Goal: Task Accomplishment & Management: Manage account settings

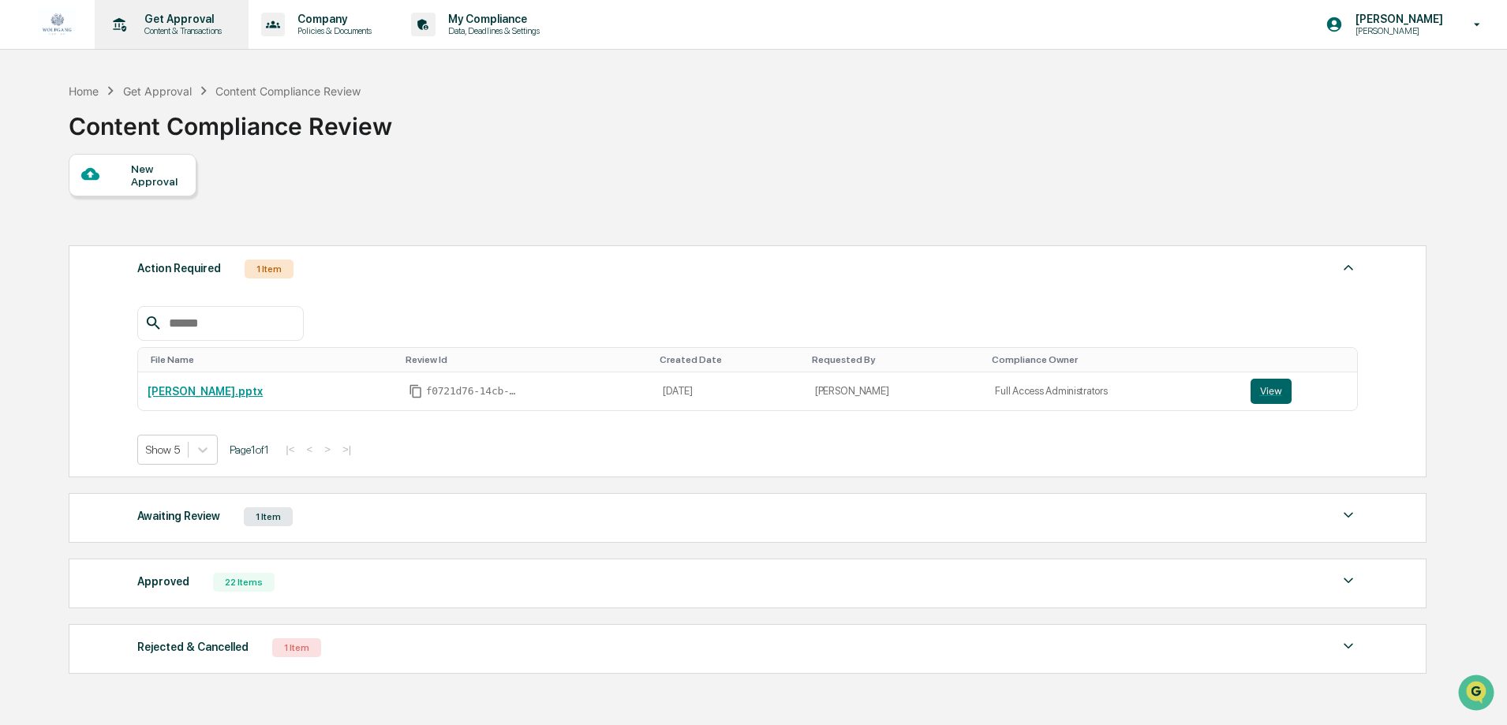
click at [146, 30] on p "Content & Transactions" at bounding box center [181, 30] width 98 height 11
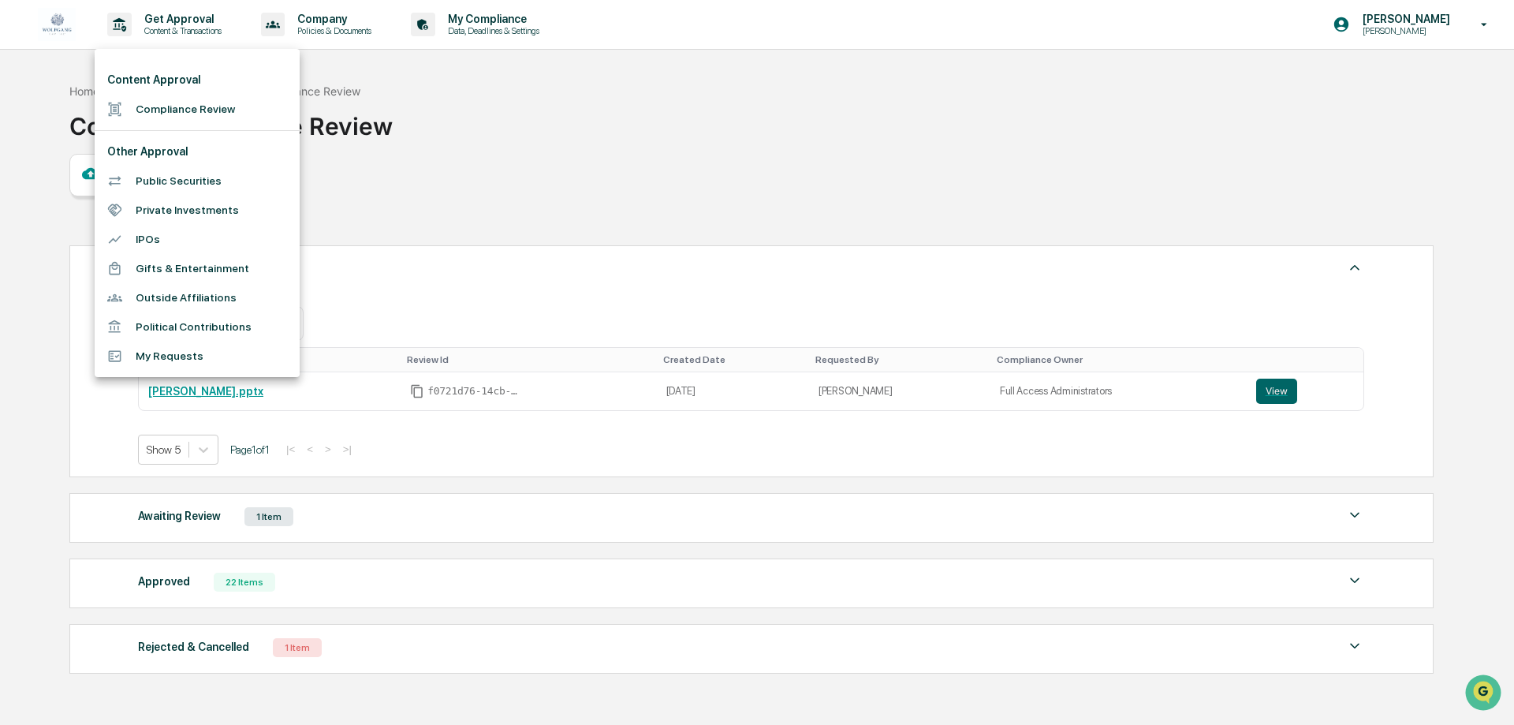
click at [191, 106] on li "Compliance Review" at bounding box center [197, 109] width 205 height 29
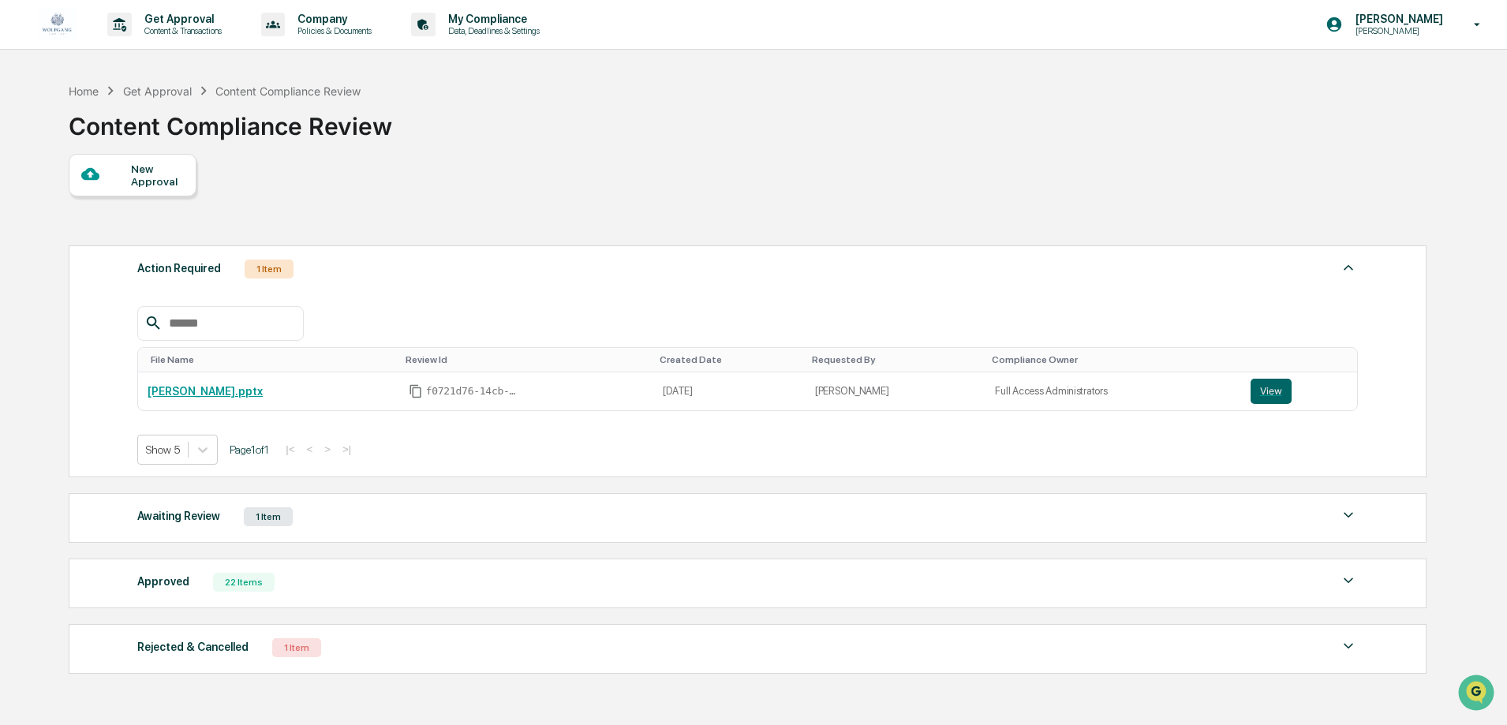
click at [152, 582] on div "Approved" at bounding box center [163, 581] width 52 height 21
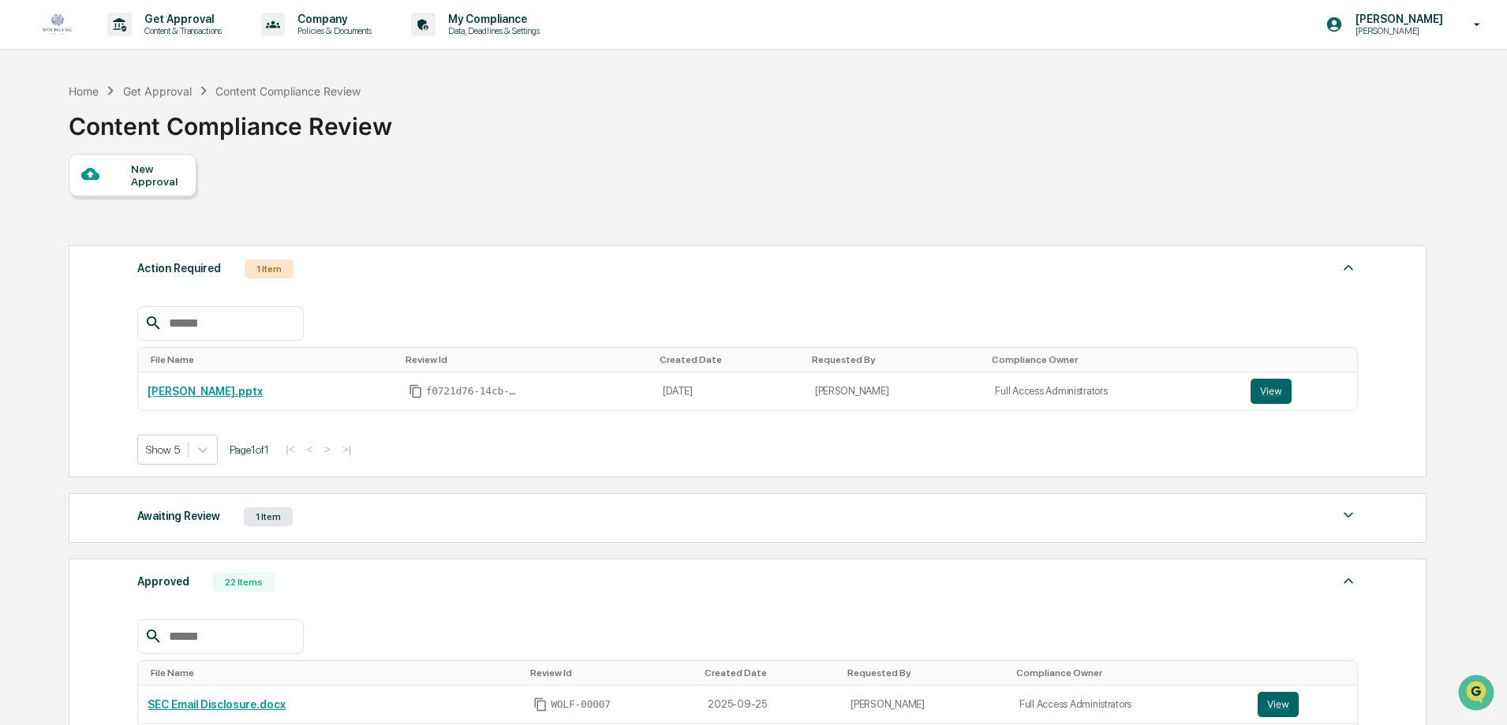
scroll to position [316, 0]
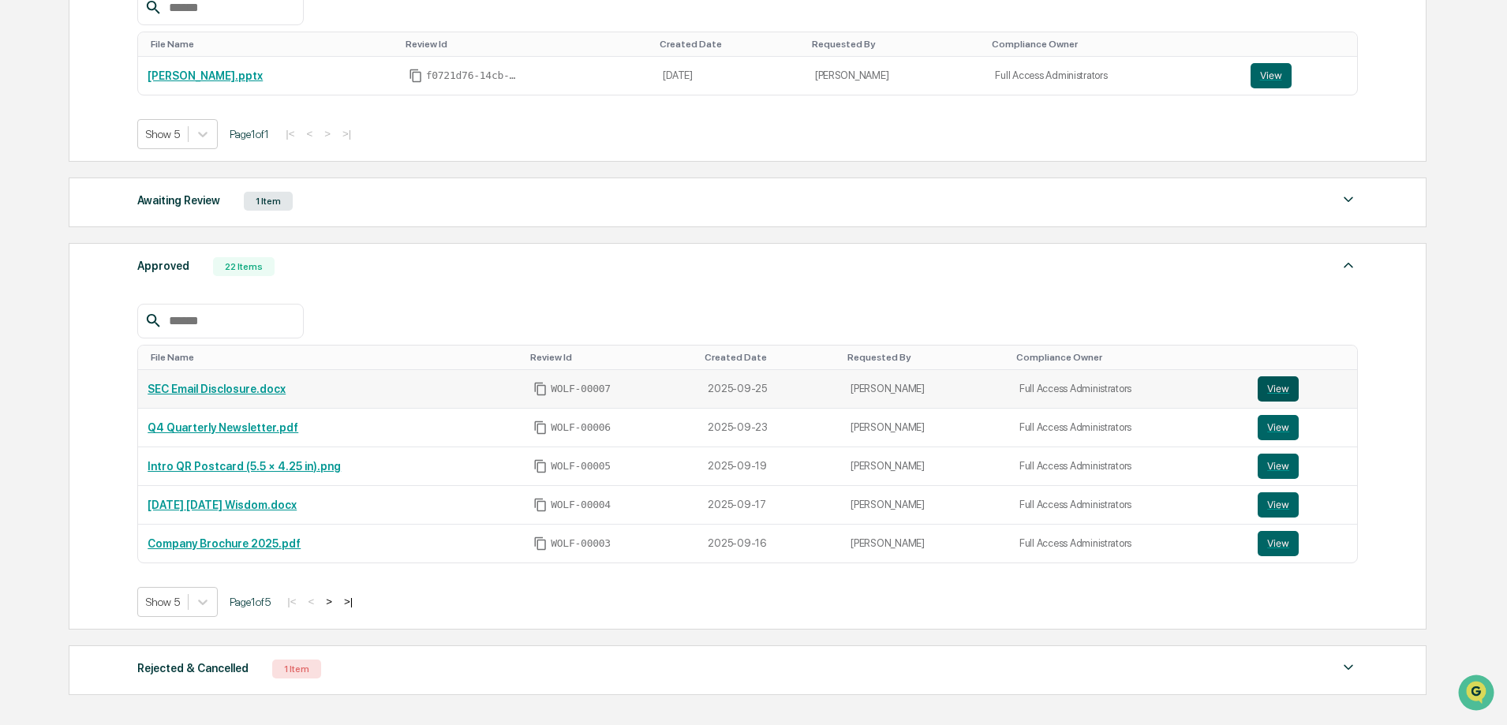
click at [1275, 386] on button "View" at bounding box center [1277, 388] width 41 height 25
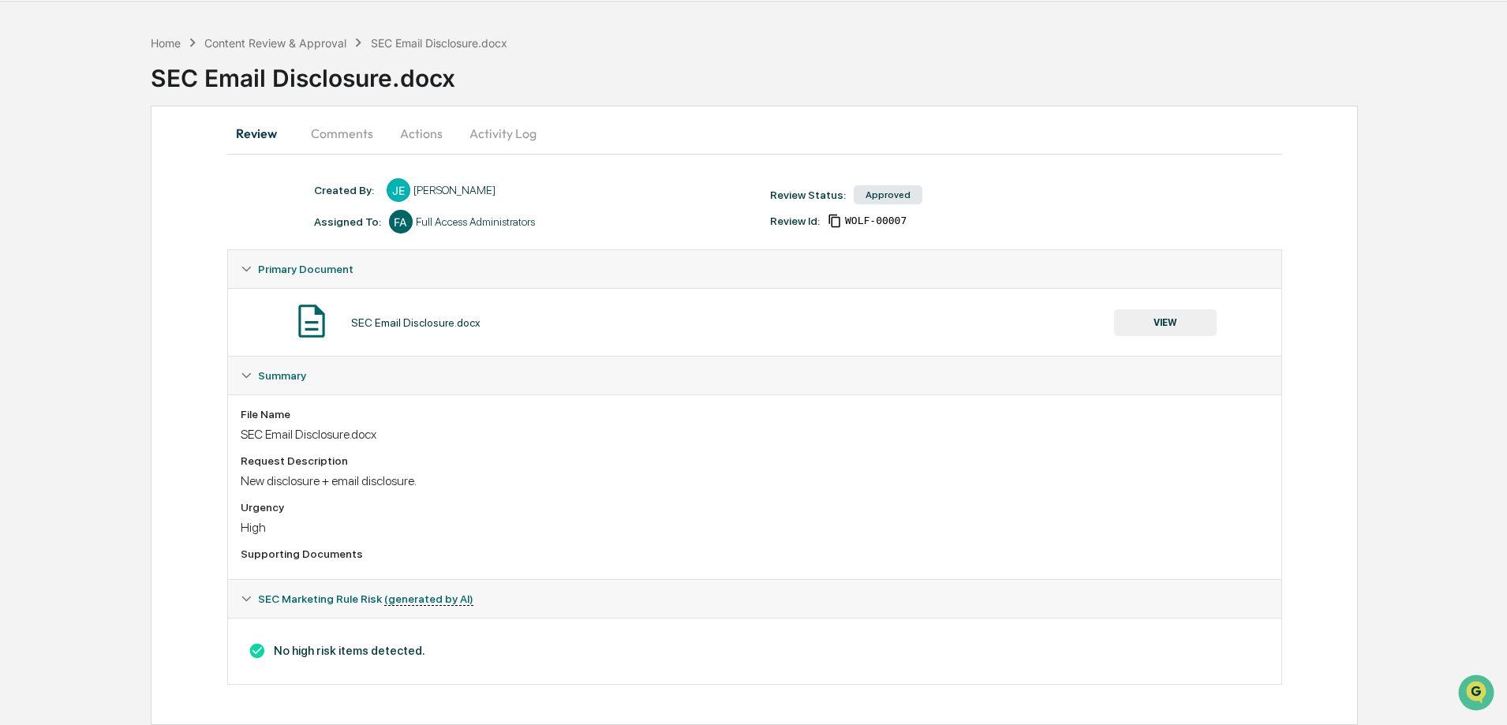
click at [409, 137] on button "Actions" at bounding box center [421, 133] width 71 height 38
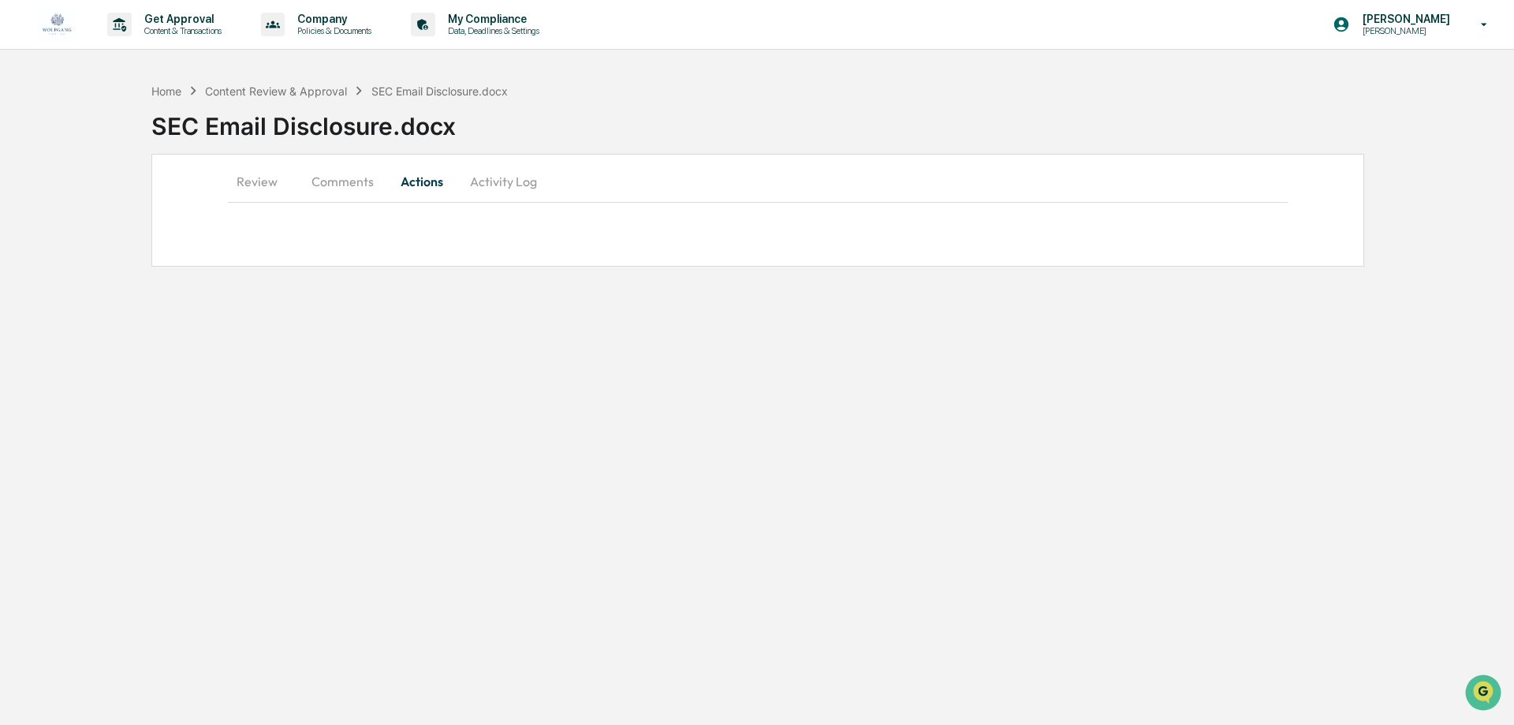
click at [489, 174] on button "Activity Log" at bounding box center [503, 181] width 92 height 38
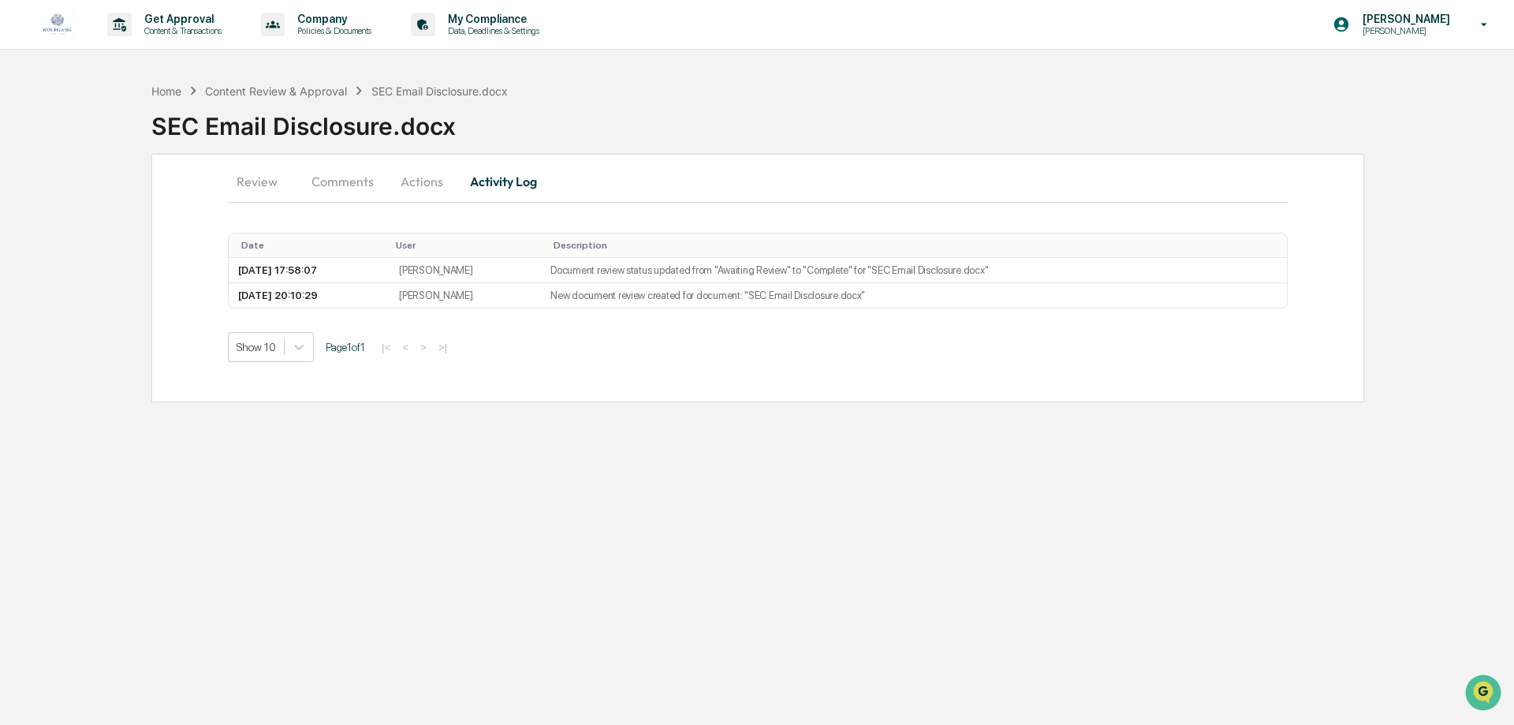
click at [435, 185] on button "Actions" at bounding box center [421, 181] width 71 height 38
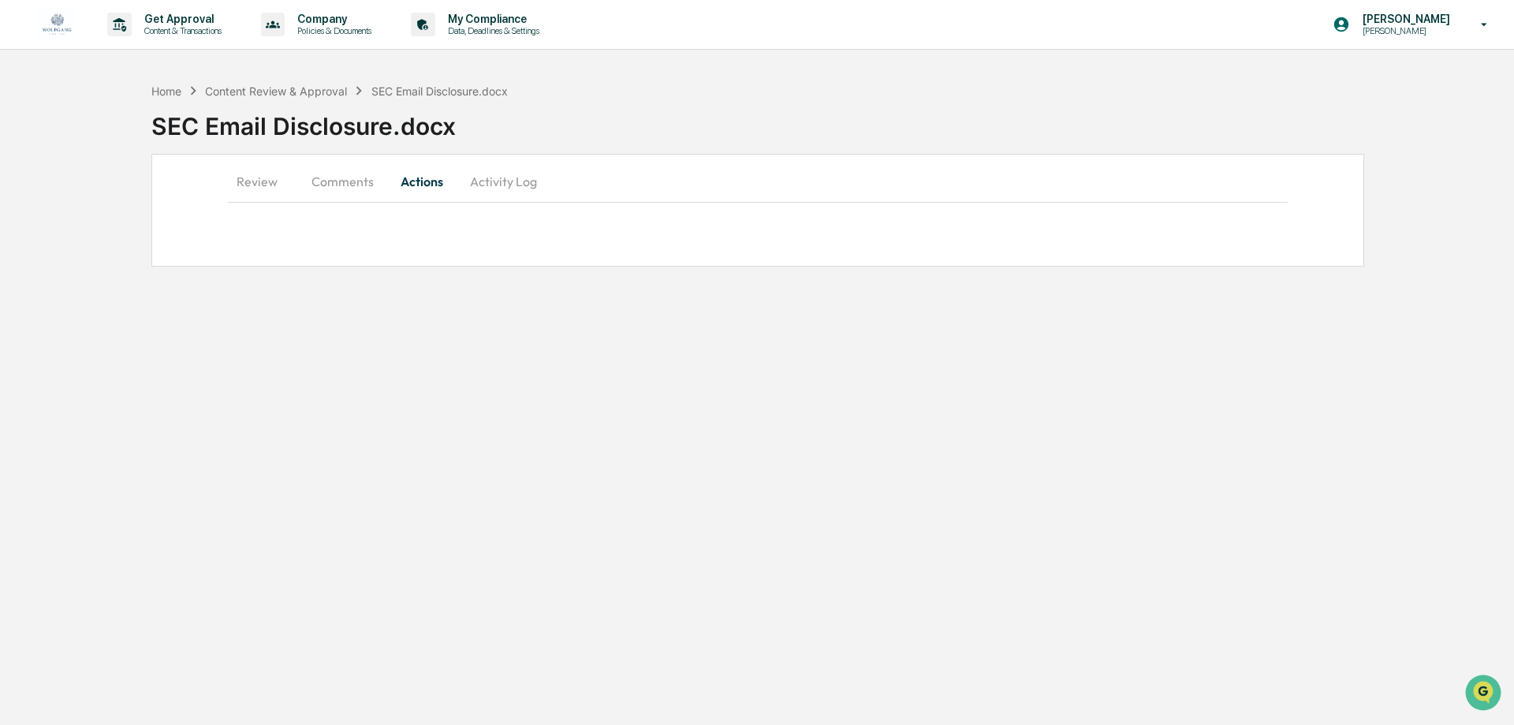
click at [349, 185] on button "Comments" at bounding box center [343, 181] width 88 height 38
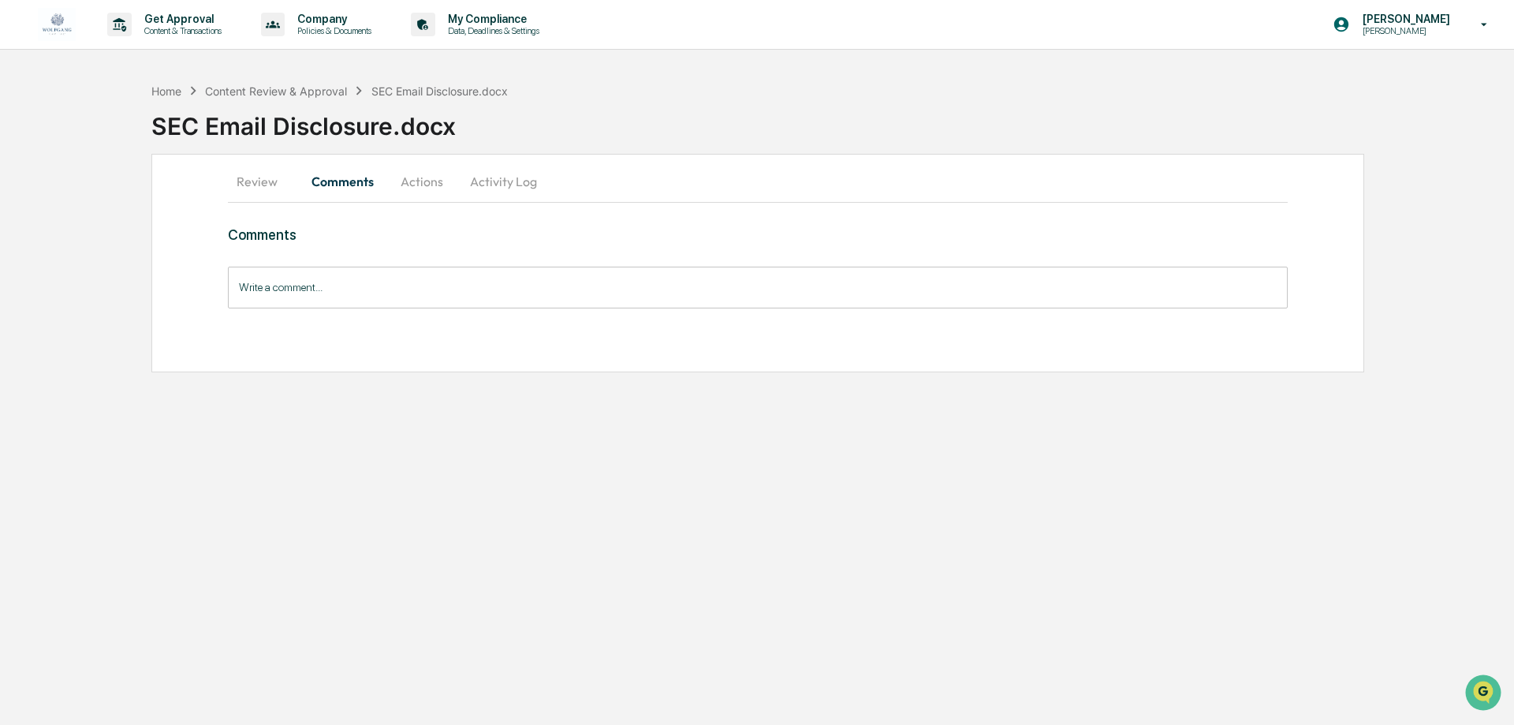
click at [252, 183] on button "Review" at bounding box center [263, 181] width 71 height 38
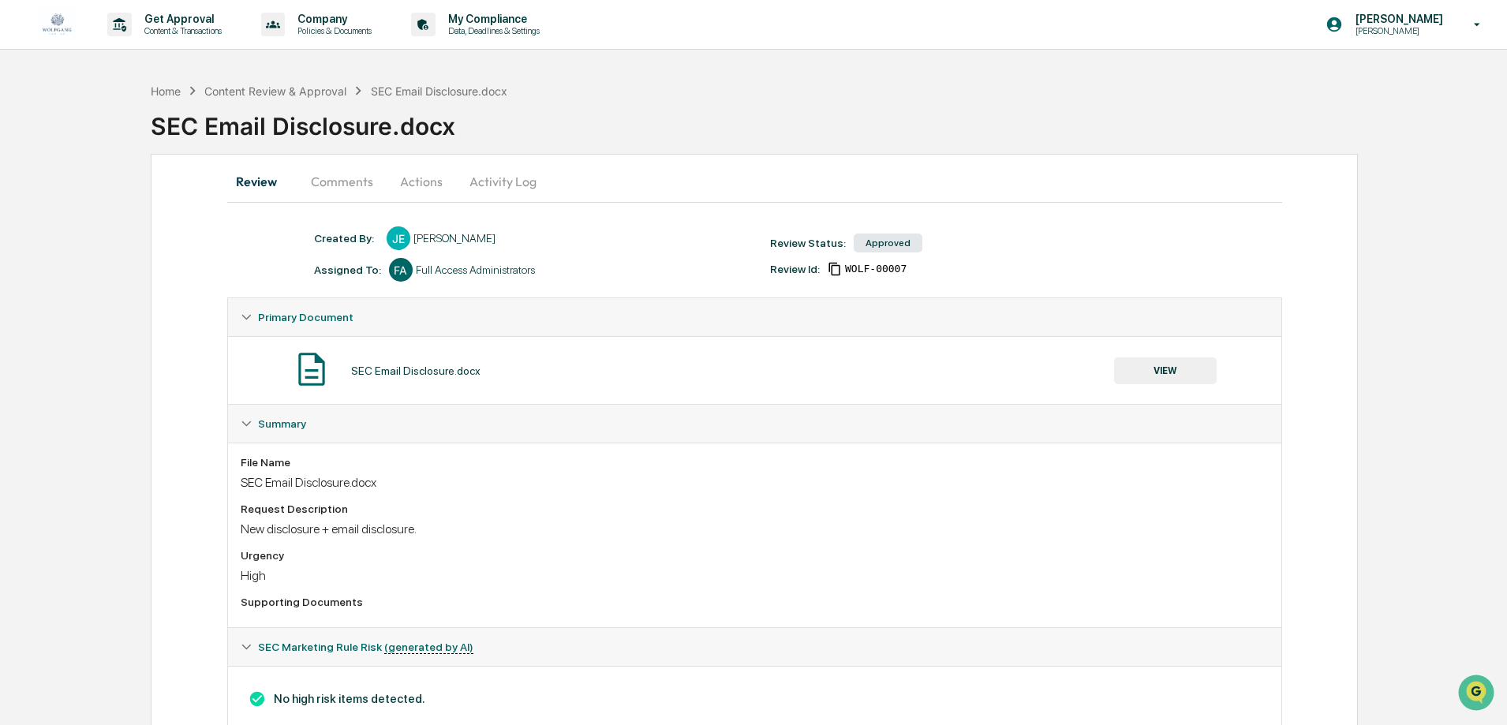
click at [775, 85] on div "Home Content Review & Approval SEC Email Disclosure.docx SEC Email Disclosure.d…" at bounding box center [829, 114] width 1356 height 65
click at [256, 89] on div "Content Review & Approval" at bounding box center [275, 90] width 142 height 13
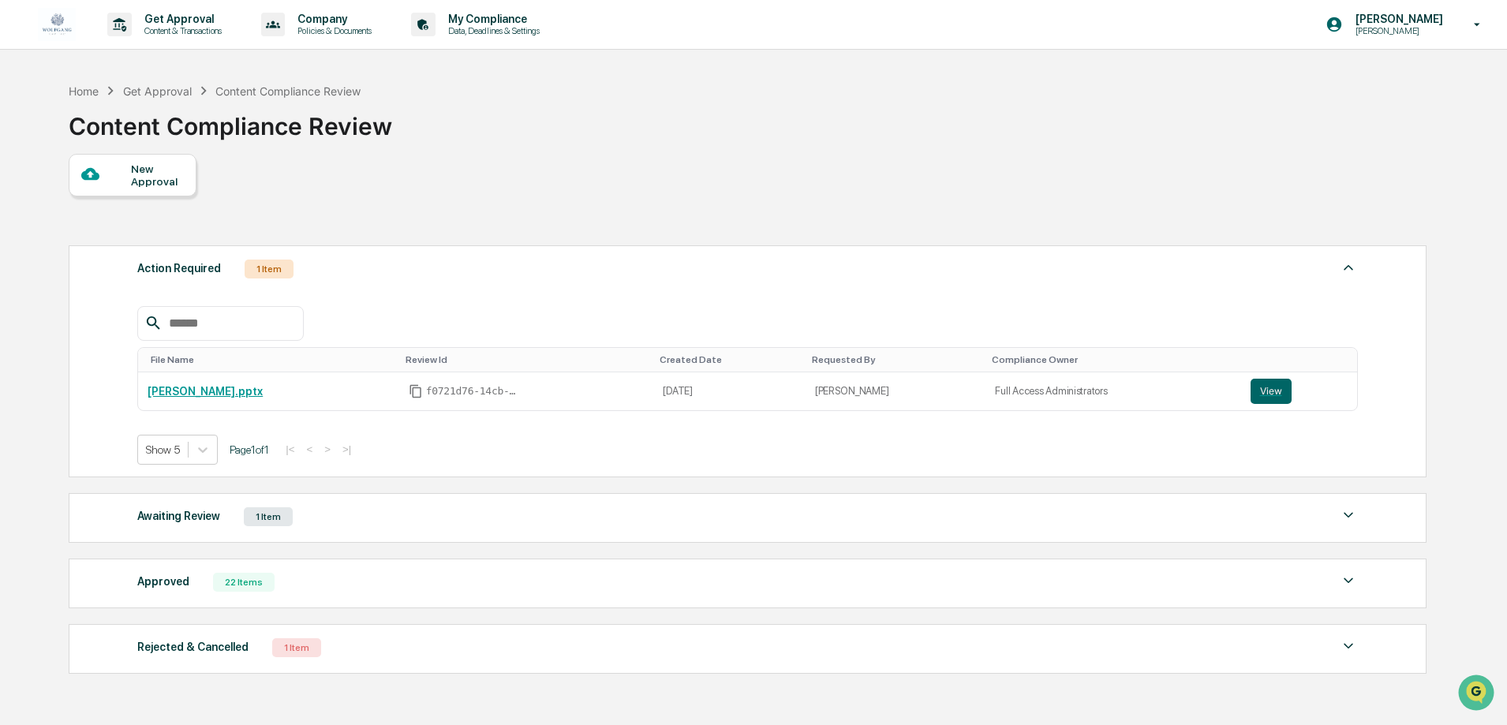
click at [151, 92] on div "Get Approval" at bounding box center [157, 90] width 69 height 13
click at [167, 82] on div "Home Get Approval Content Compliance Review" at bounding box center [215, 90] width 292 height 17
click at [165, 91] on div "Get Approval" at bounding box center [157, 90] width 69 height 13
click at [204, 28] on p "Content & Transactions" at bounding box center [181, 30] width 98 height 11
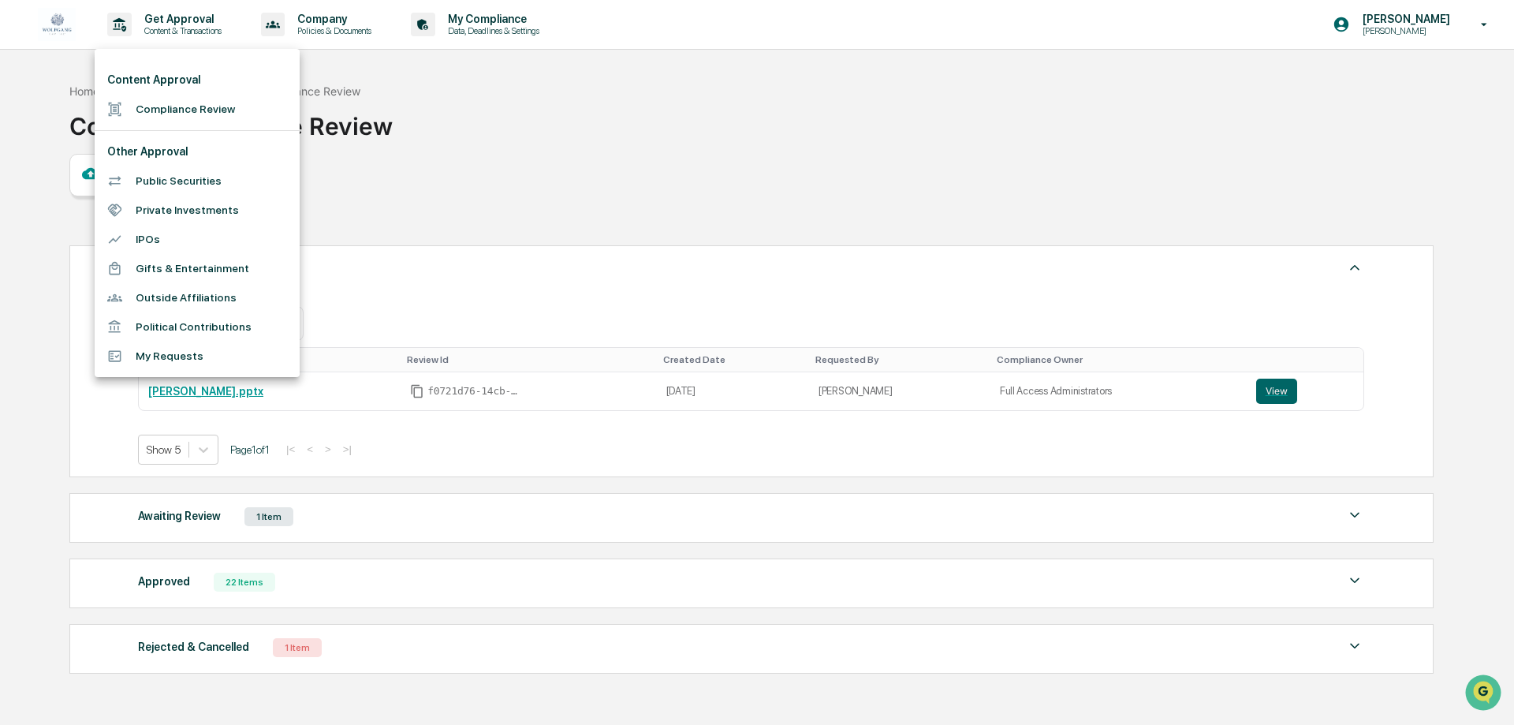
click at [538, 185] on div at bounding box center [757, 362] width 1514 height 725
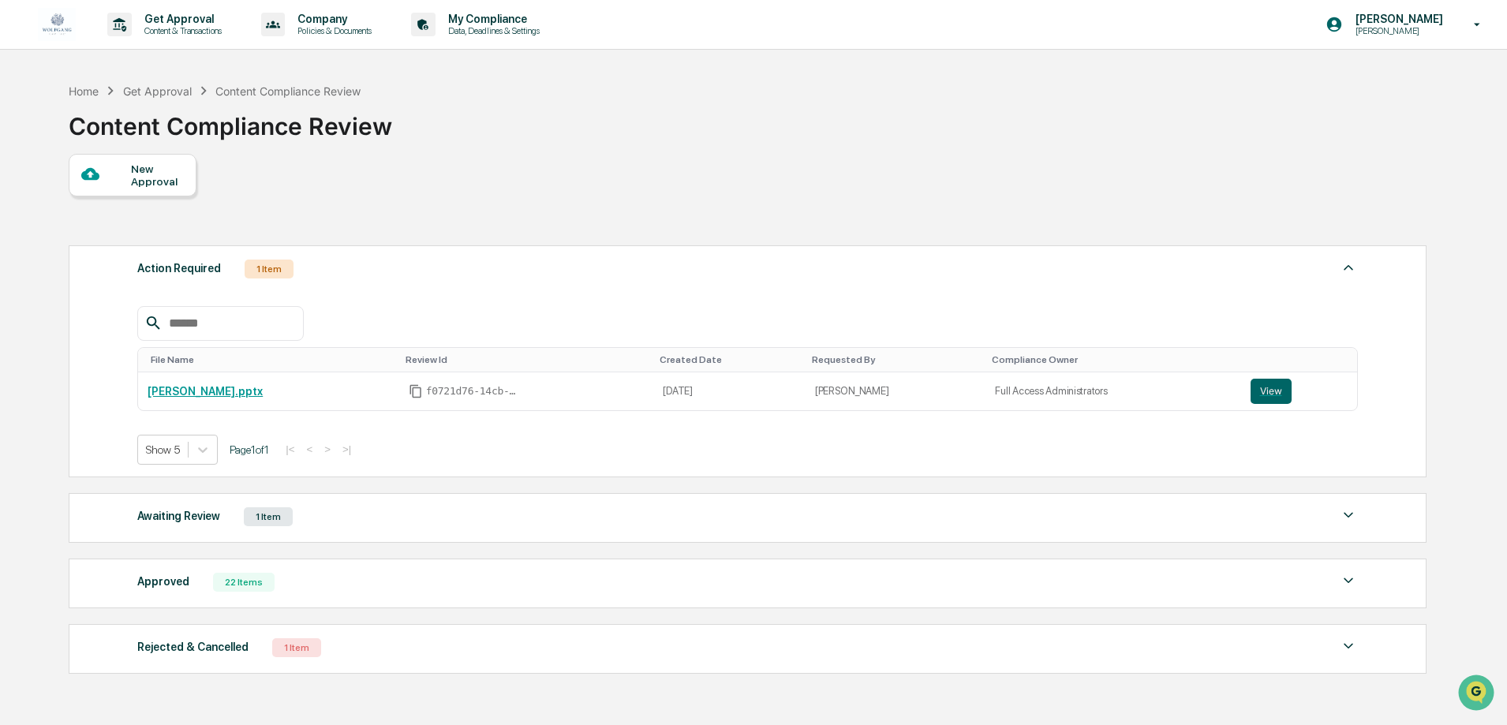
scroll to position [79, 0]
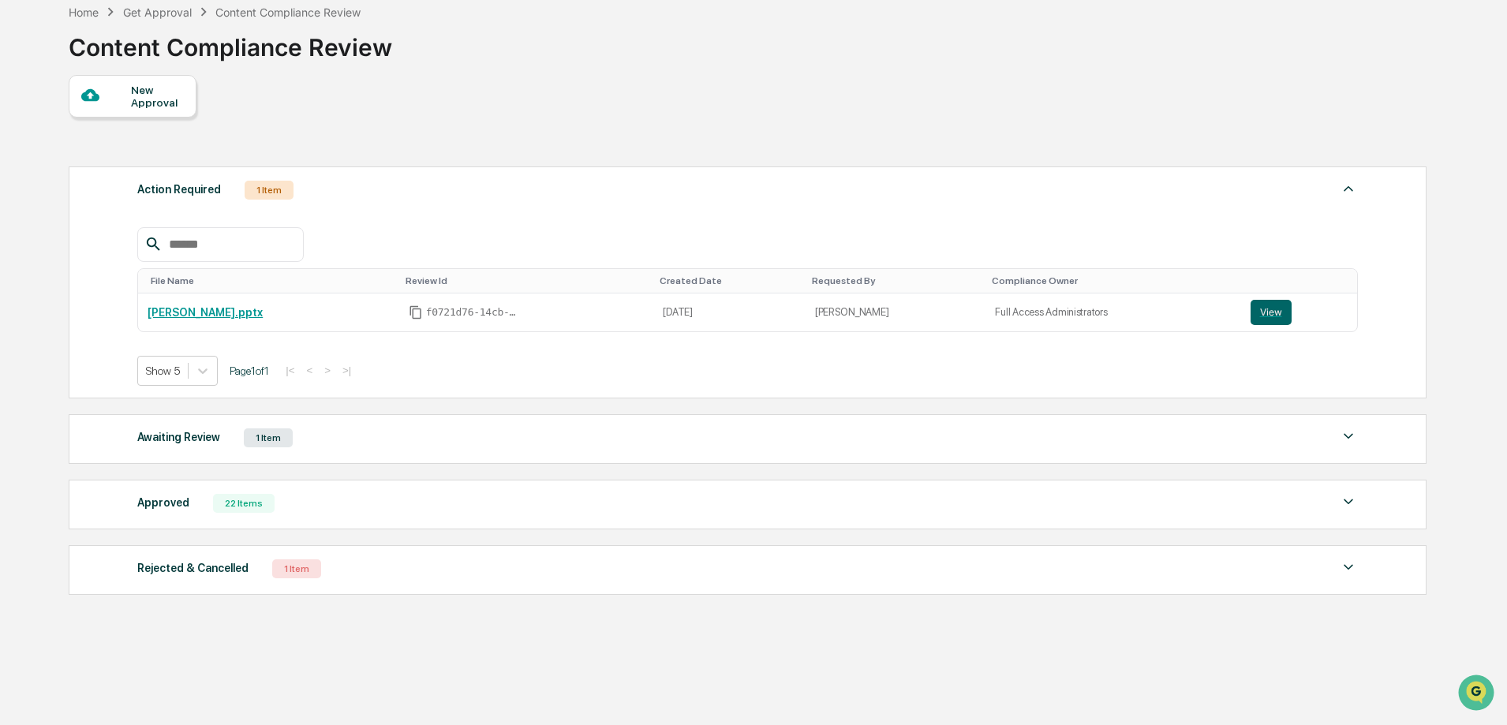
click at [173, 436] on div "Awaiting Review" at bounding box center [178, 437] width 83 height 21
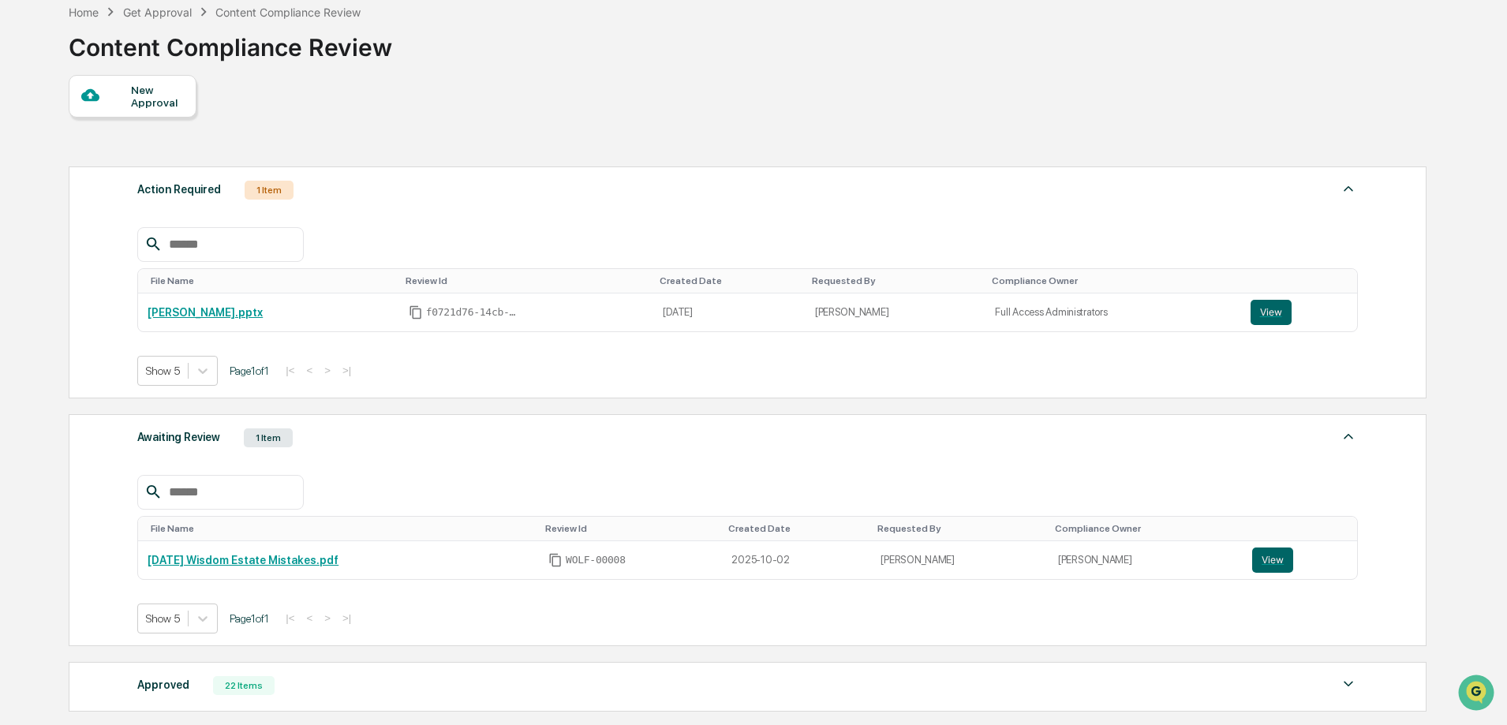
click at [644, 103] on div "New Approval Action Required 1 Item File Name Review Id Created Date Requested …" at bounding box center [747, 430] width 1356 height 710
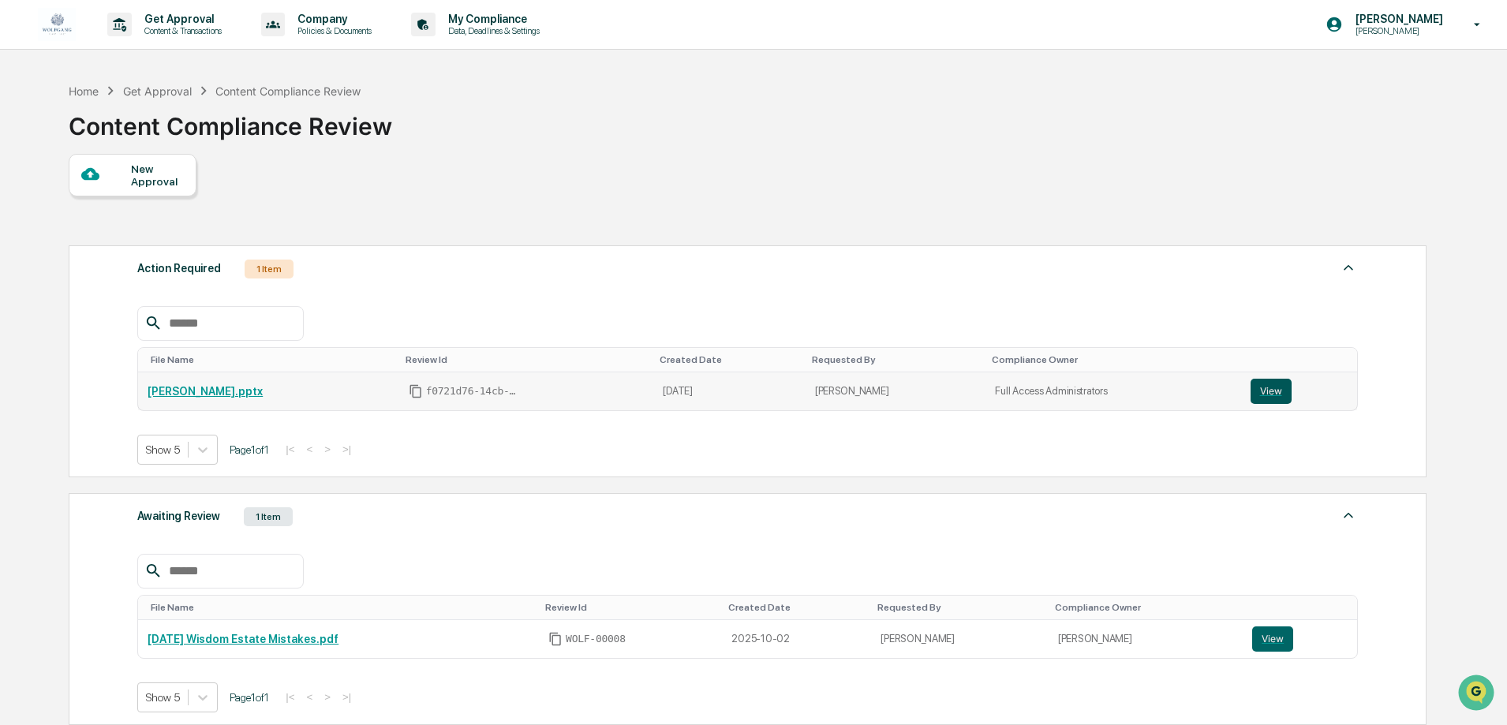
click at [1257, 395] on button "View" at bounding box center [1270, 391] width 41 height 25
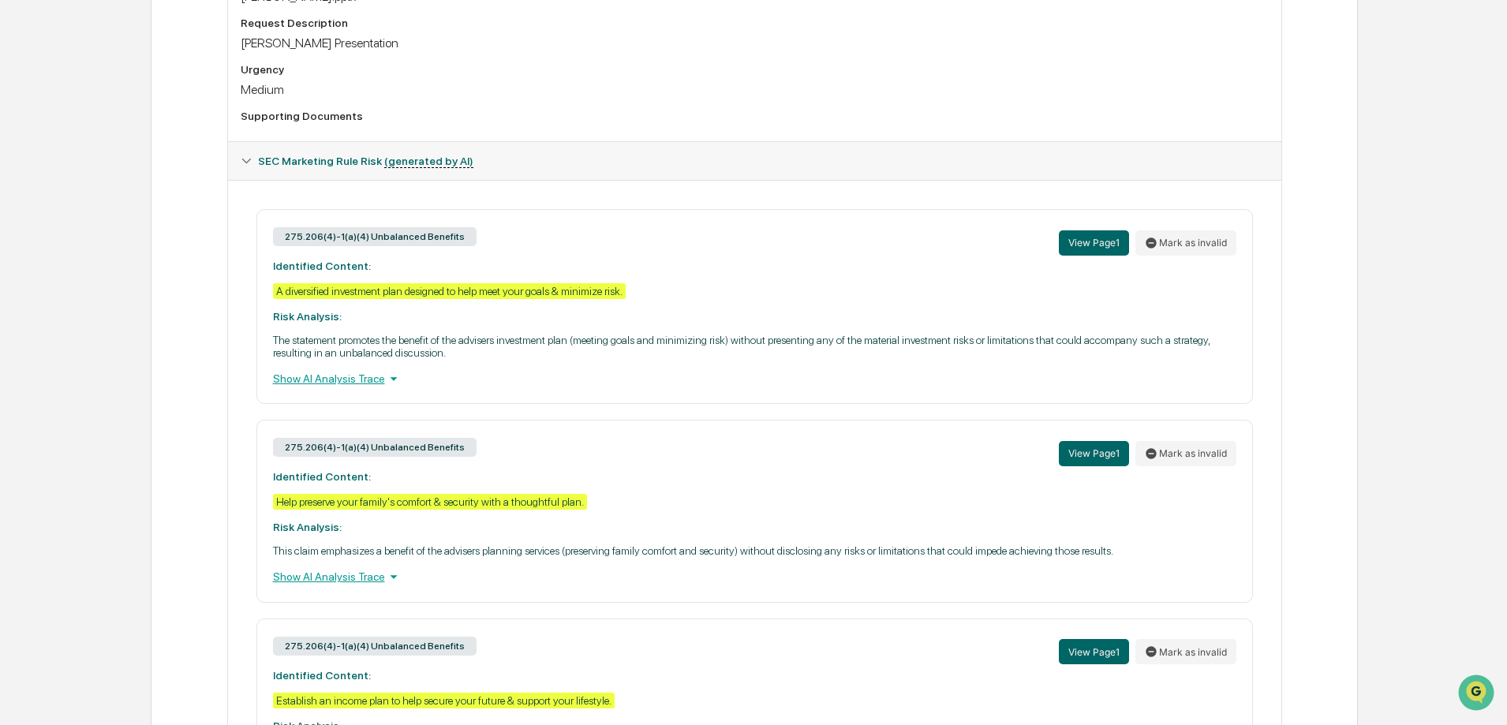
scroll to position [407, 0]
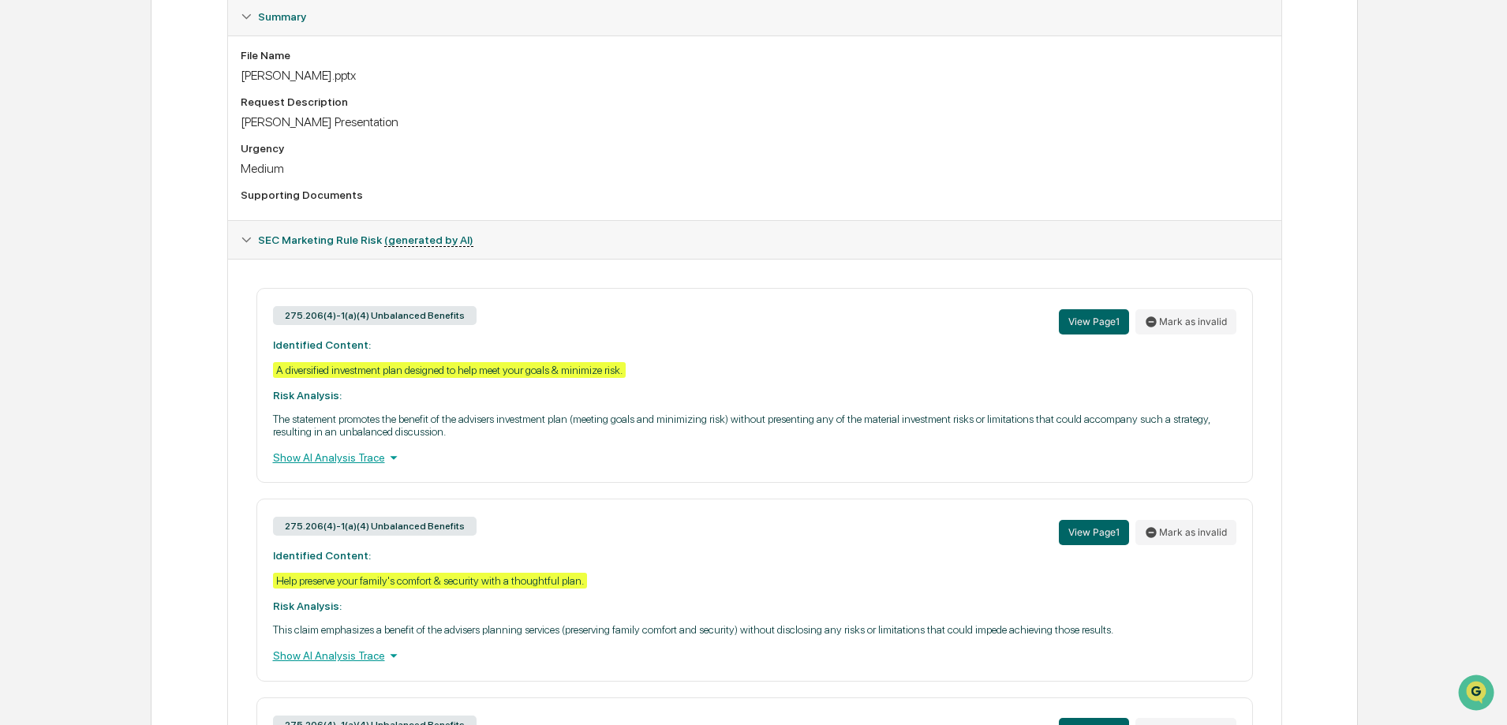
click at [390, 458] on icon at bounding box center [393, 457] width 17 height 17
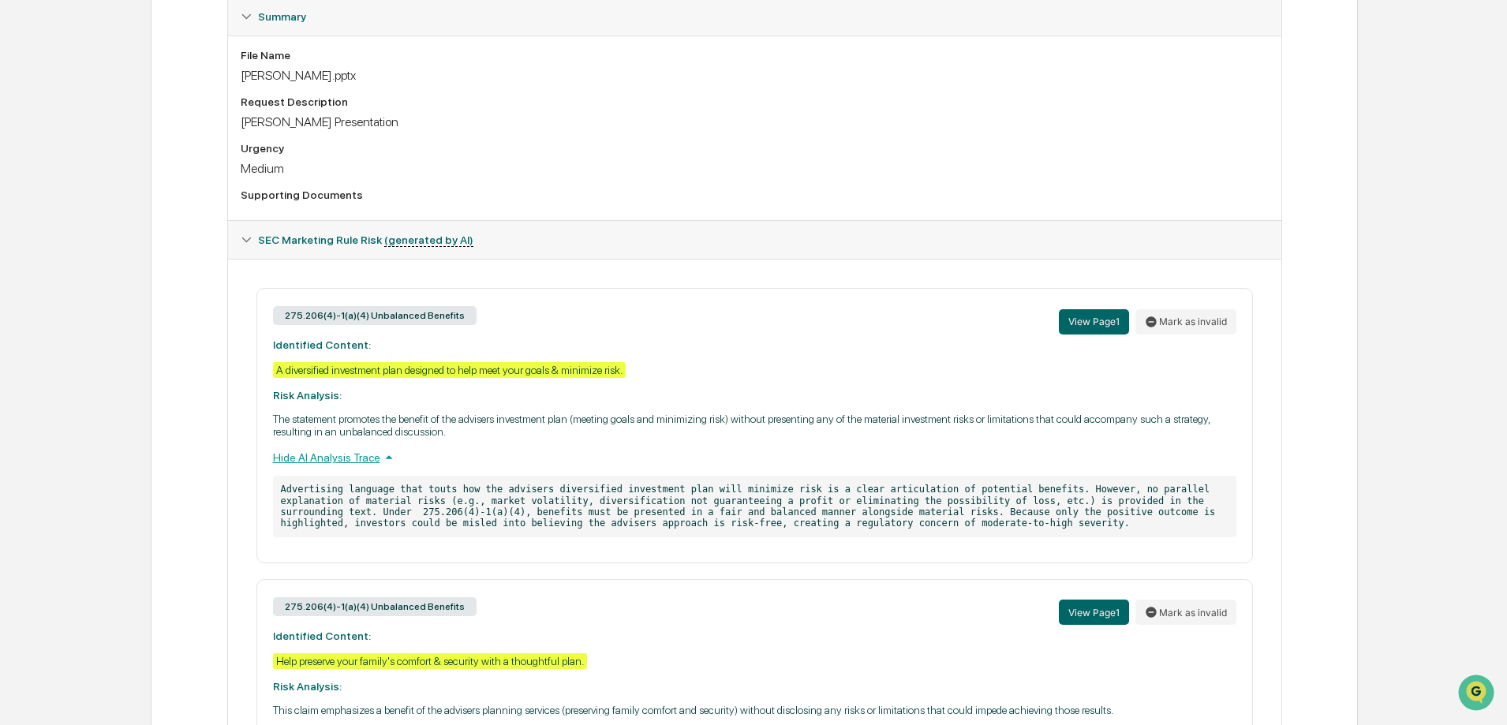
click at [39, 74] on div "Home Content Review & Approval [PERSON_NAME].pptx [PERSON_NAME].pptx Review Com…" at bounding box center [753, 354] width 1507 height 1373
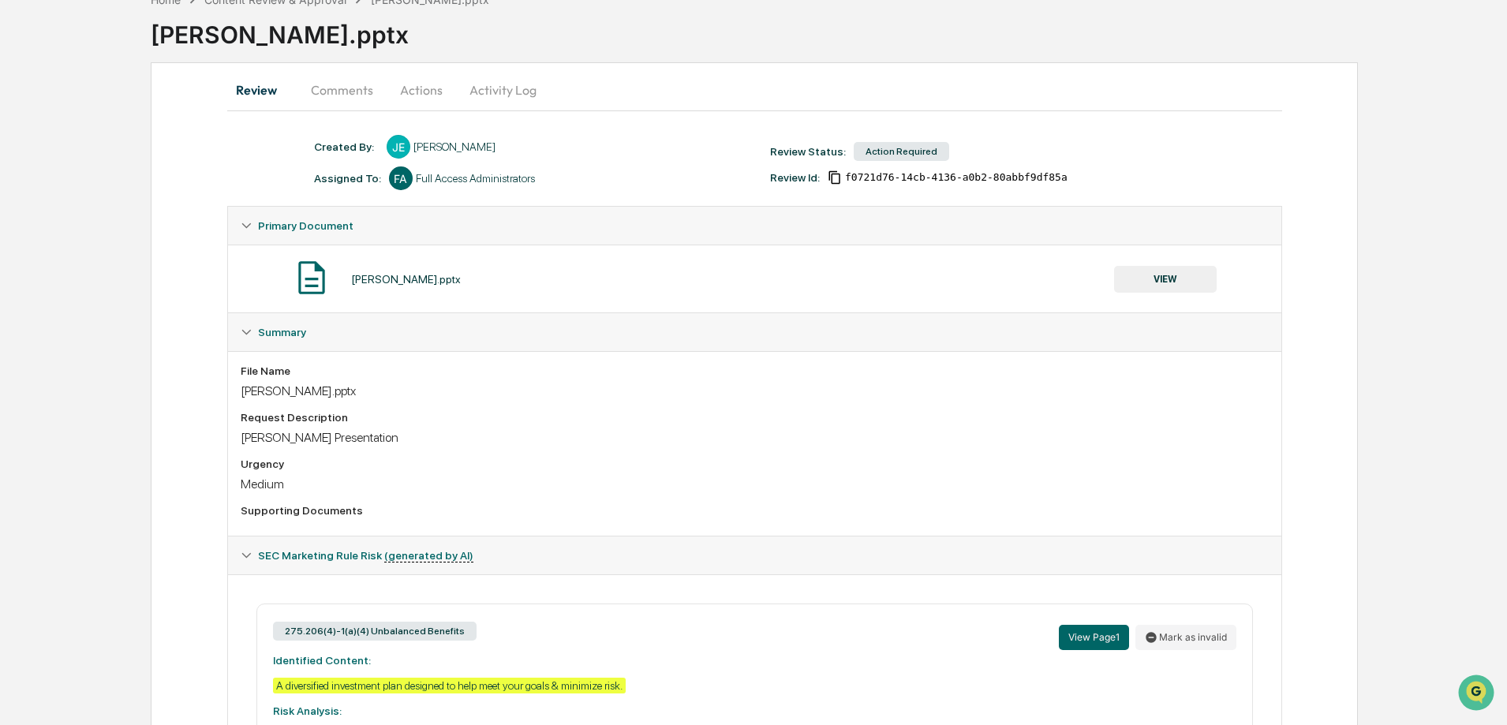
scroll to position [0, 0]
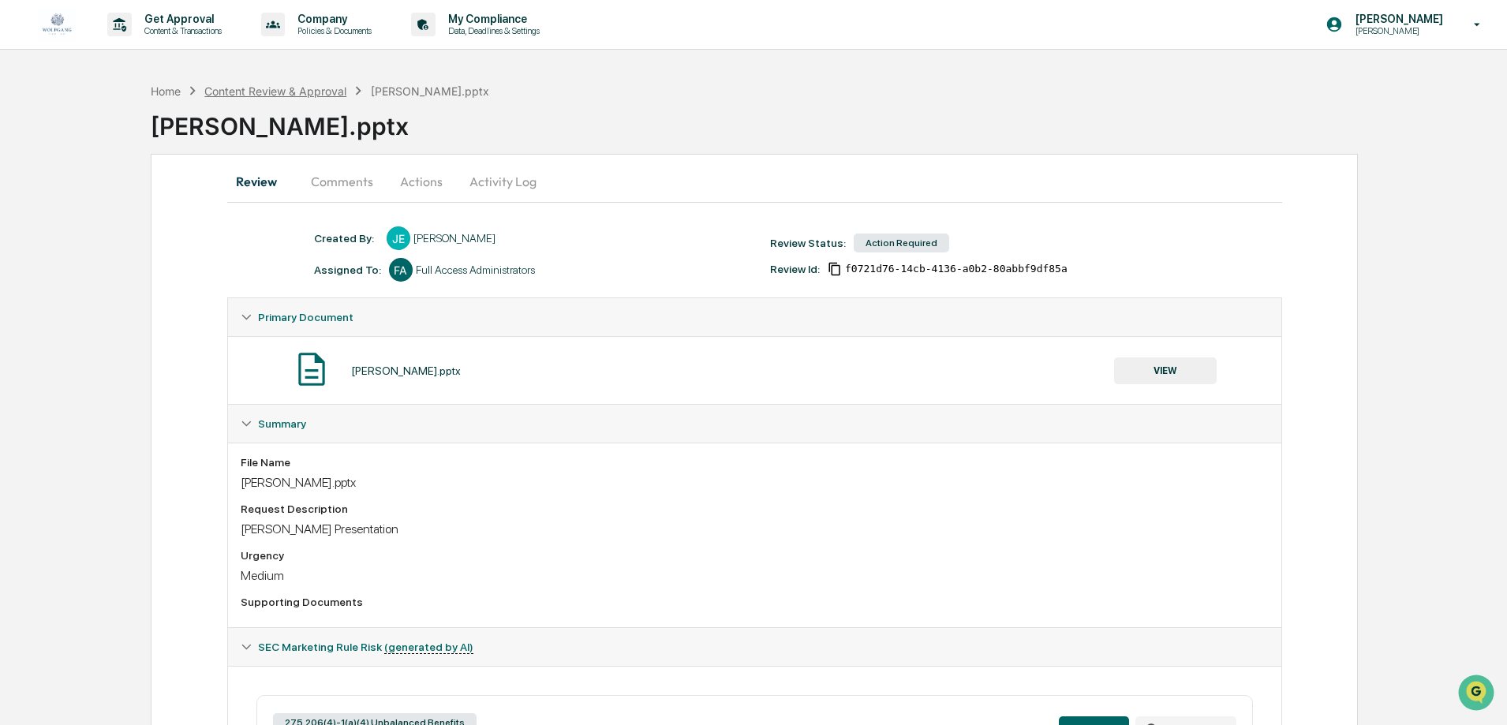
click at [293, 96] on div "Content Review & Approval" at bounding box center [275, 90] width 142 height 13
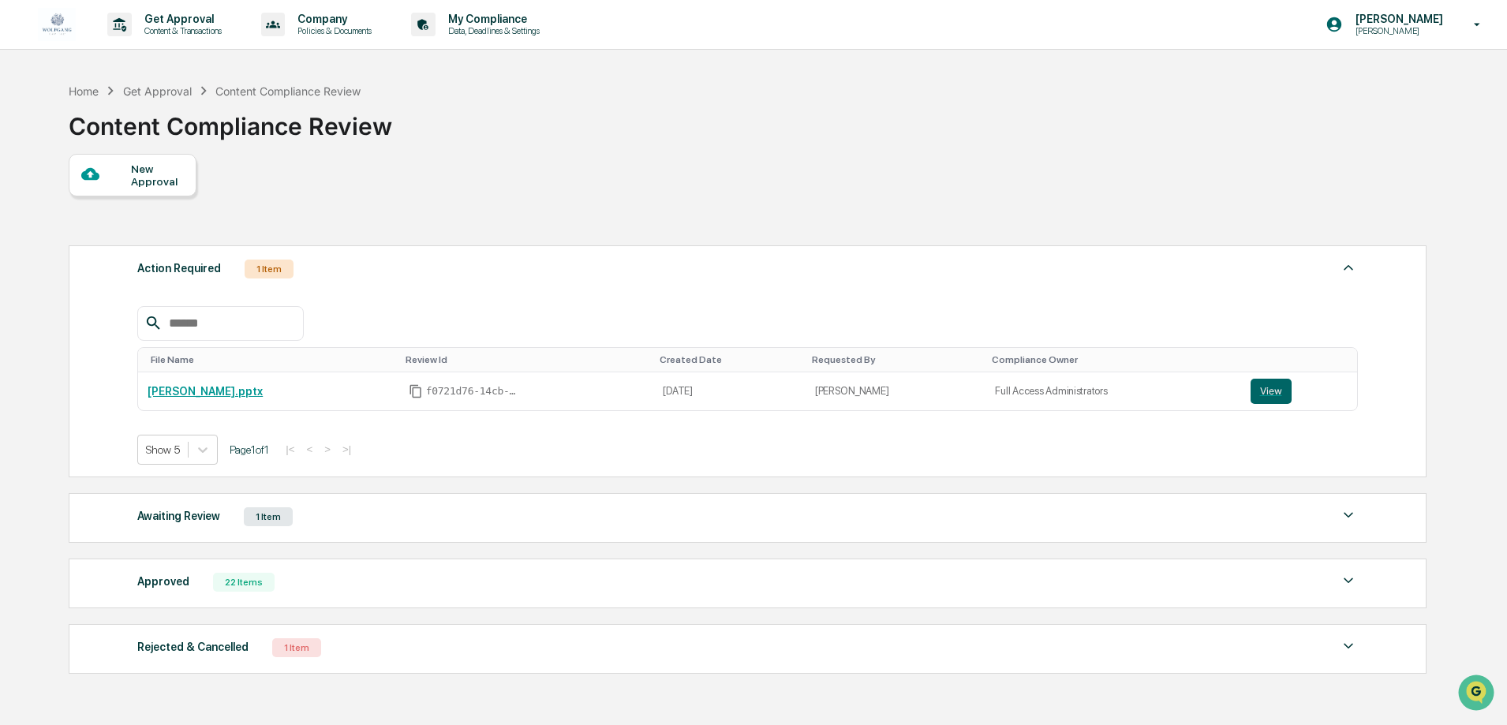
click at [306, 654] on div "1 Item" at bounding box center [296, 647] width 49 height 19
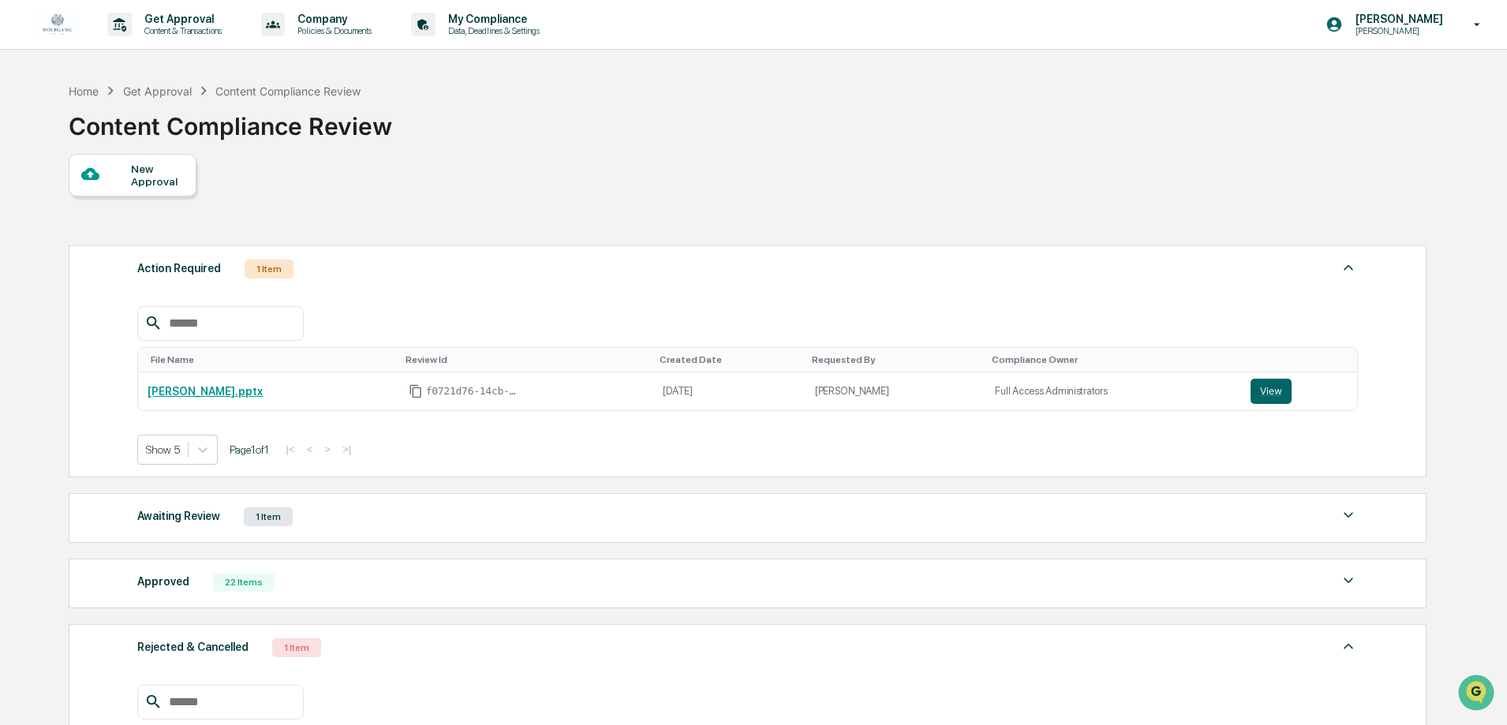
scroll to position [274, 0]
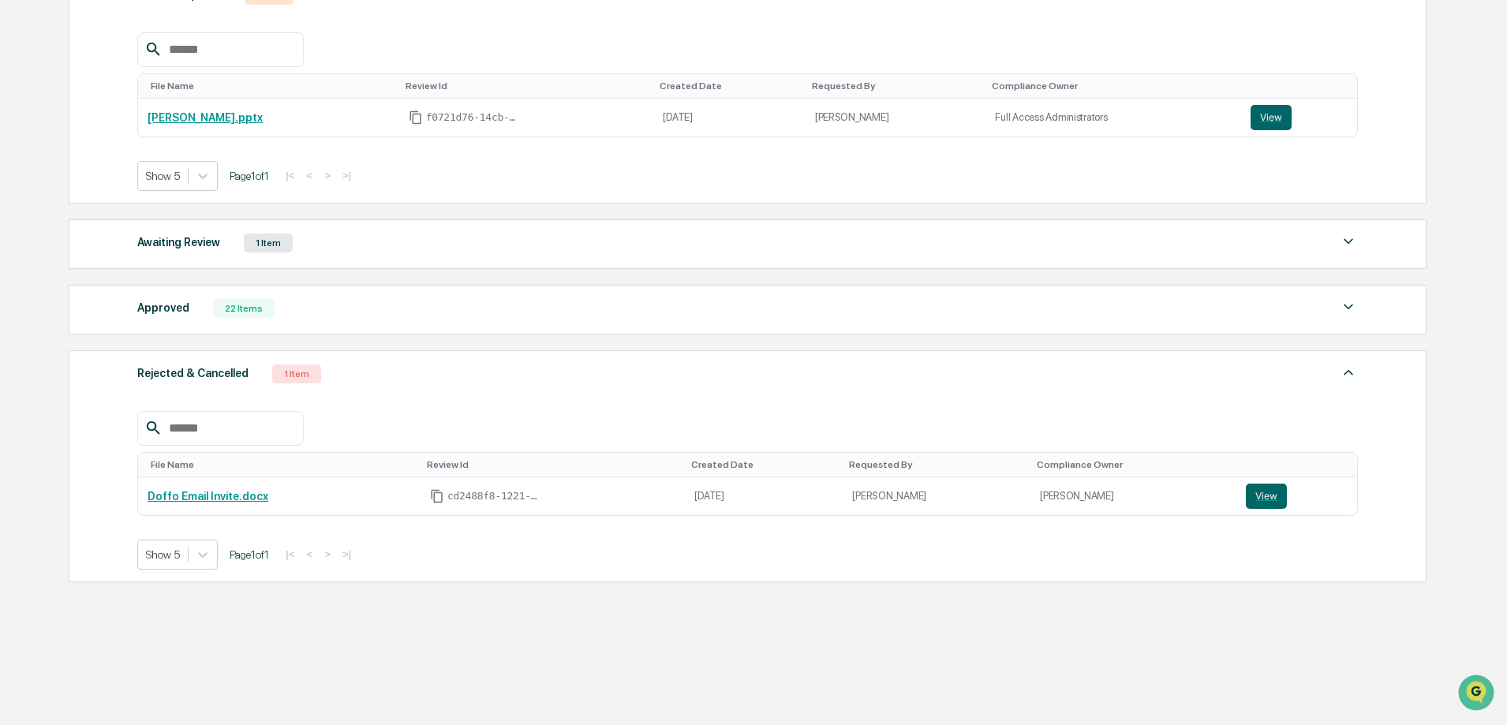
click at [424, 379] on div "Rejected & Cancelled 1 Item" at bounding box center [747, 374] width 1220 height 22
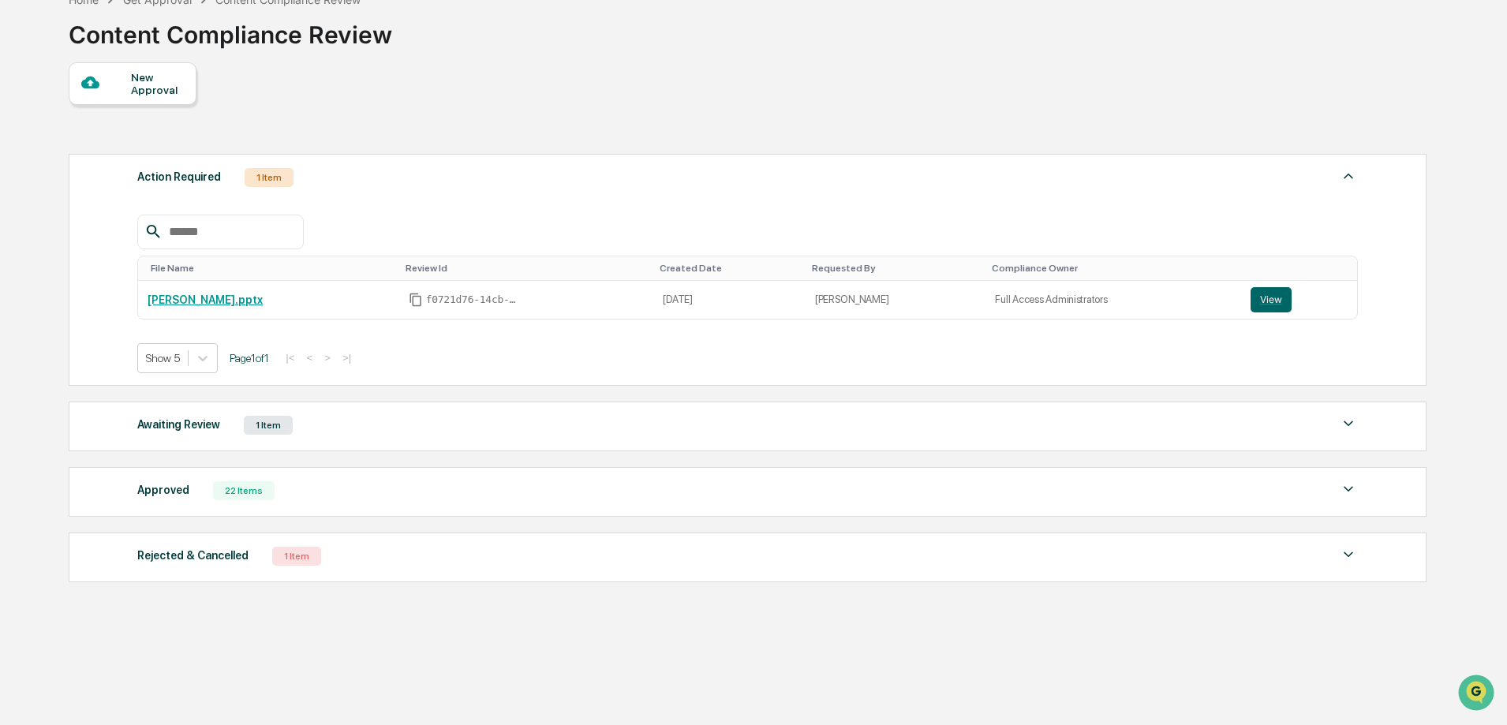
scroll to position [0, 0]
